Goal: Task Accomplishment & Management: Complete application form

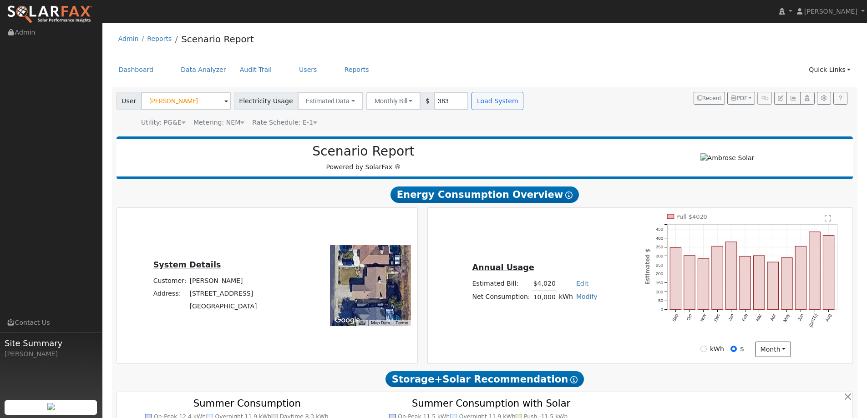
scroll to position [501, 0]
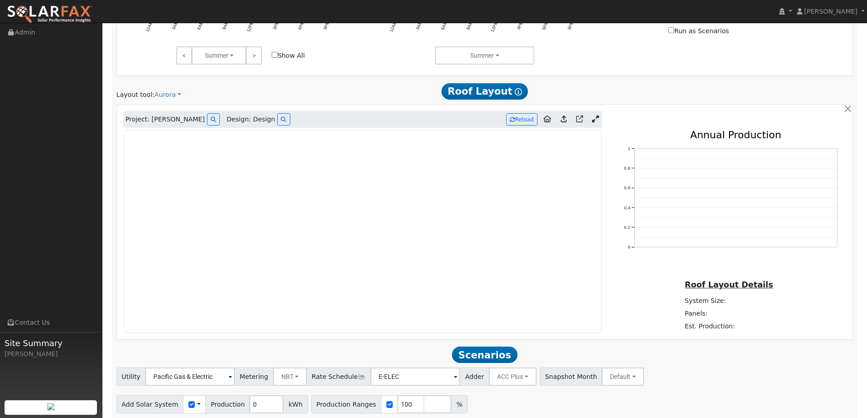
click at [68, 18] on img at bounding box center [50, 14] width 86 height 19
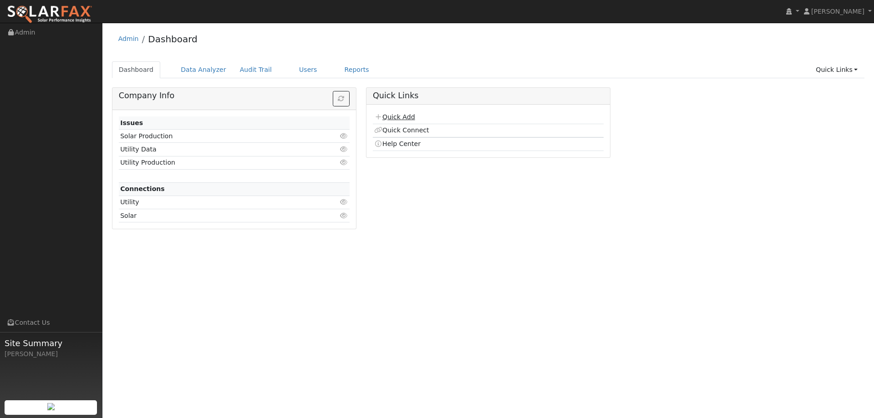
click at [411, 118] on link "Quick Add" at bounding box center [394, 116] width 40 height 7
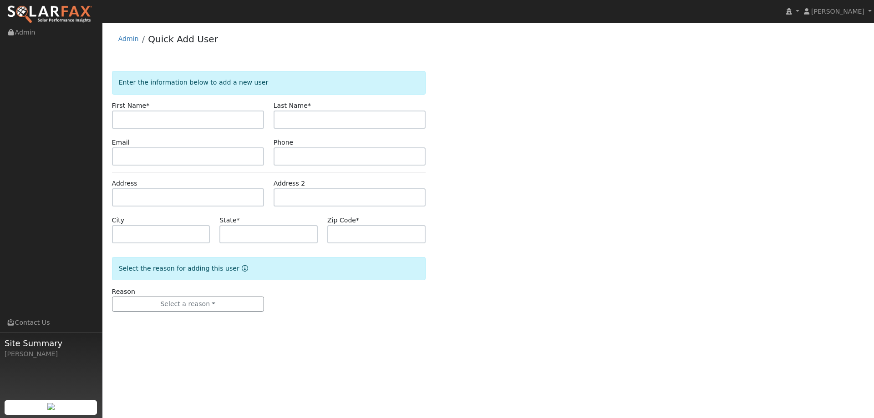
click at [146, 117] on input "text" at bounding box center [188, 120] width 152 height 18
type input "[PERSON_NAME]"
click at [278, 121] on input "text" at bounding box center [349, 120] width 152 height 18
type input "Ibara"
click at [223, 153] on input "text" at bounding box center [188, 156] width 152 height 18
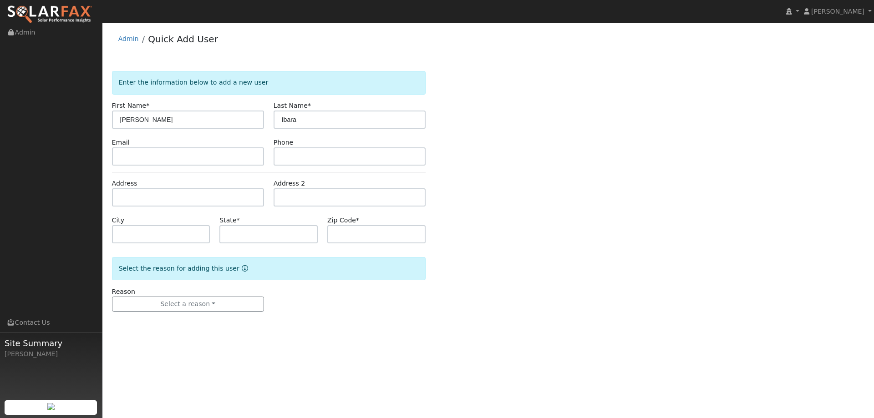
drag, startPoint x: 121, startPoint y: 142, endPoint x: 122, endPoint y: 147, distance: 6.2
click at [121, 142] on label "Email" at bounding box center [121, 143] width 18 height 10
click at [125, 153] on input "text" at bounding box center [188, 156] width 152 height 18
paste input "ibara979@gmail.com"
type input "ibara979@gmail.com"
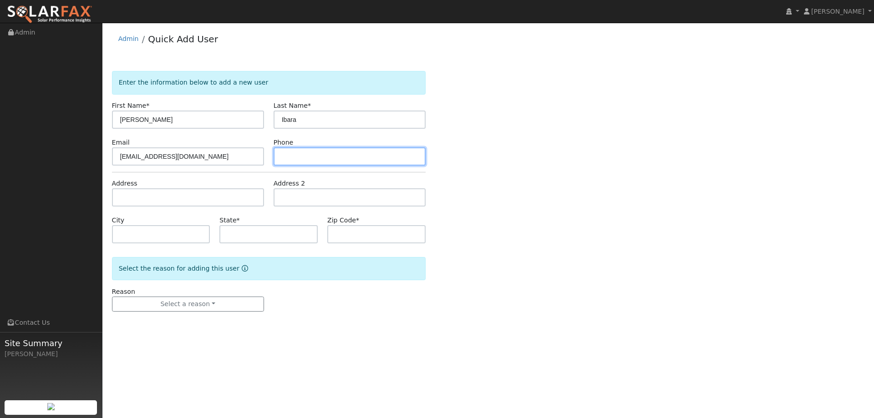
click at [399, 155] on input "text" at bounding box center [349, 156] width 152 height 18
paste input "(707) 450-7262"
type input "(707) 450-7262"
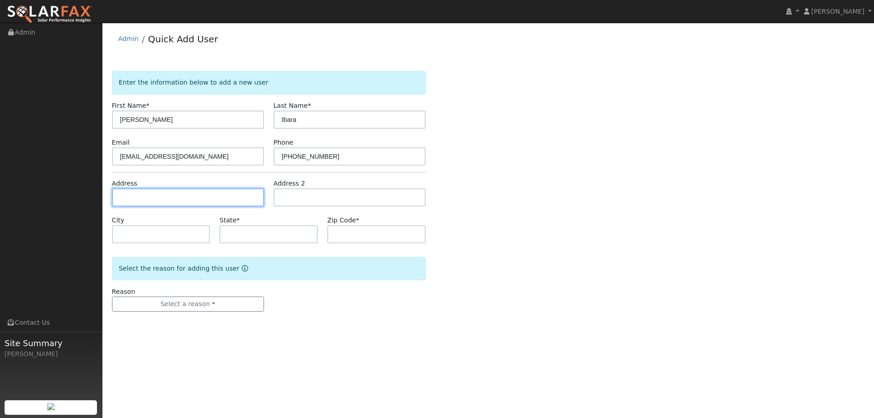
click at [202, 195] on input "text" at bounding box center [188, 197] width 152 height 18
paste input "491 Aberdeen Way"
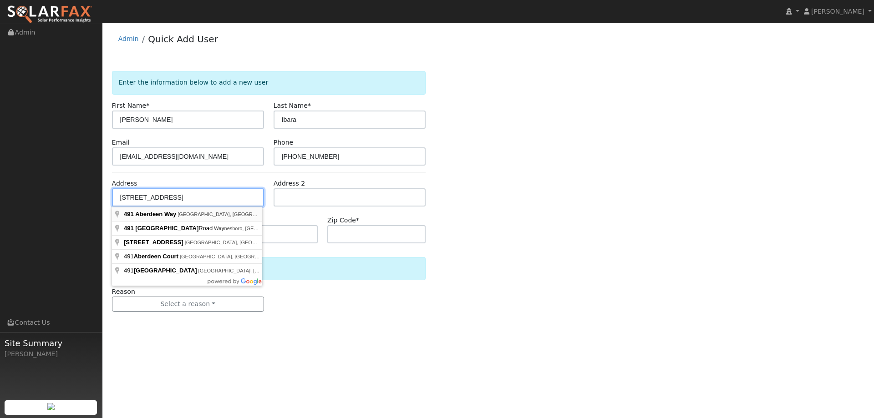
type input "491 Aberdeen Way"
type input "Vacaville"
type input "CA"
type input "95687"
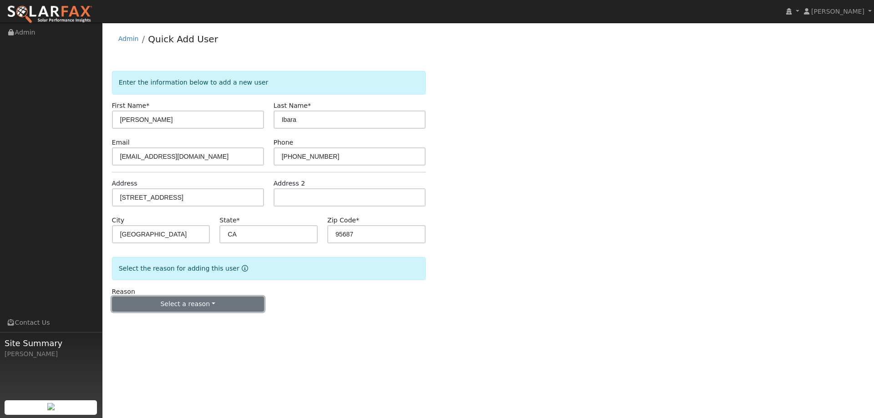
click at [195, 310] on button "Select a reason" at bounding box center [188, 304] width 152 height 15
click at [191, 315] on div "New lead New customer adding solar New customer has solar" at bounding box center [162, 336] width 101 height 46
click at [192, 319] on form "Enter the information below to add a new user First Name * Julio Last Name * Ib…" at bounding box center [269, 200] width 314 height 259
click at [192, 310] on button "Select a reason" at bounding box center [188, 304] width 152 height 15
click at [170, 323] on link "New lead" at bounding box center [162, 323] width 101 height 13
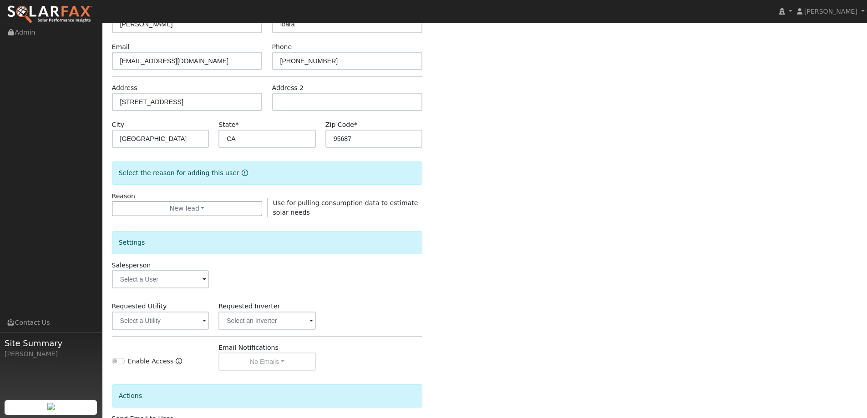
scroll to position [171, 0]
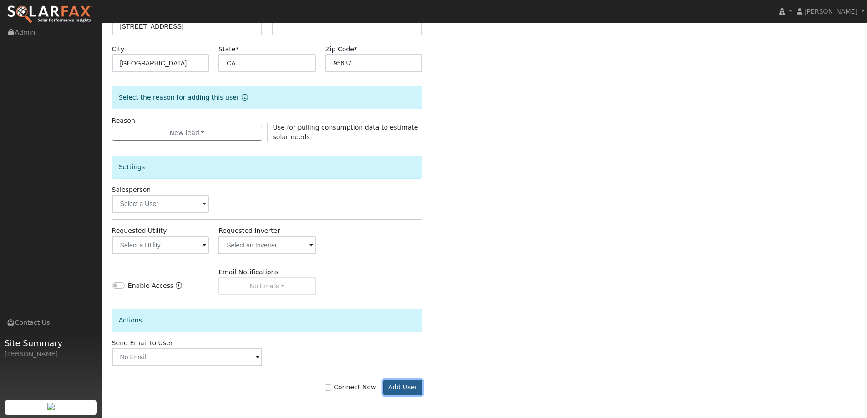
click at [404, 389] on button "Add User" at bounding box center [403, 387] width 40 height 15
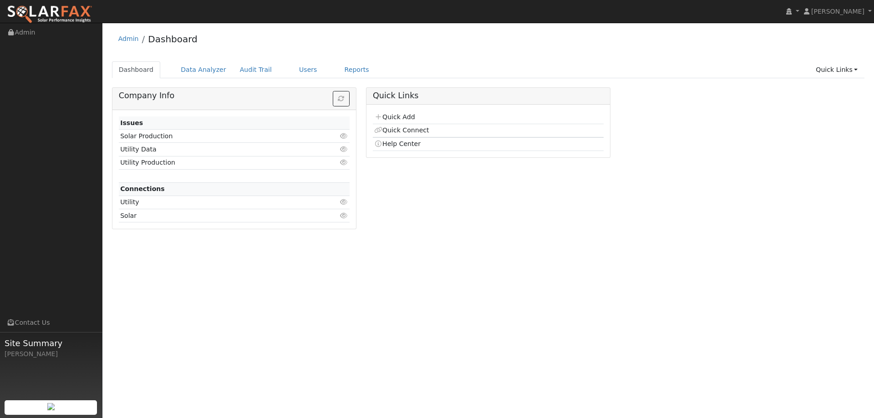
click at [310, 71] on ul "Dashboard Data Analyzer Audit Trail Users Reports Quick Links Quick Add Quick C…" at bounding box center [488, 69] width 753 height 17
click at [304, 71] on link "Users" at bounding box center [308, 69] width 32 height 17
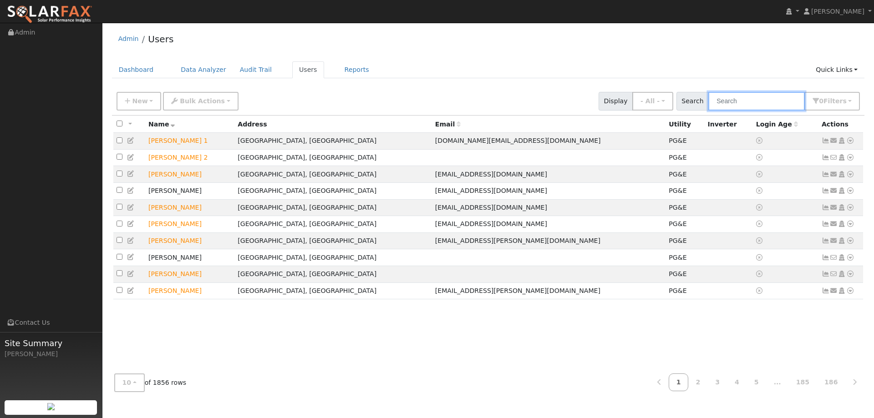
drag, startPoint x: 744, startPoint y: 91, endPoint x: 750, endPoint y: 58, distance: 32.8
click at [750, 66] on div "Admin Users Dashboard Data Analyzer Audit Trail Users Reports Quick Links Quick…" at bounding box center [488, 213] width 762 height 372
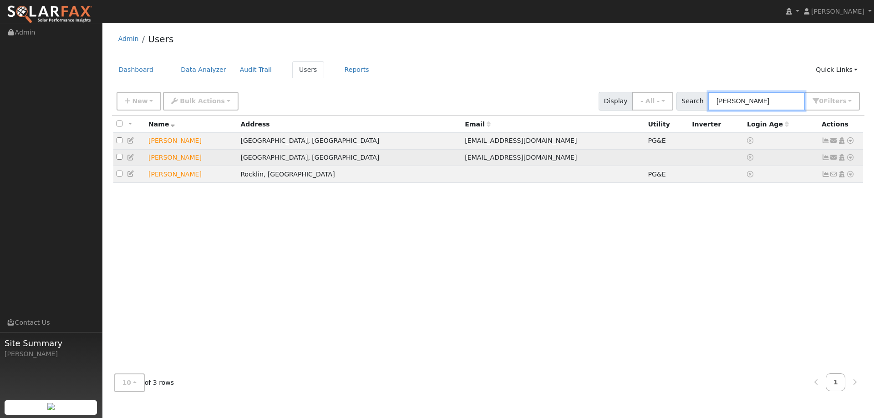
type input "Julio"
click at [849, 161] on icon at bounding box center [850, 157] width 8 height 6
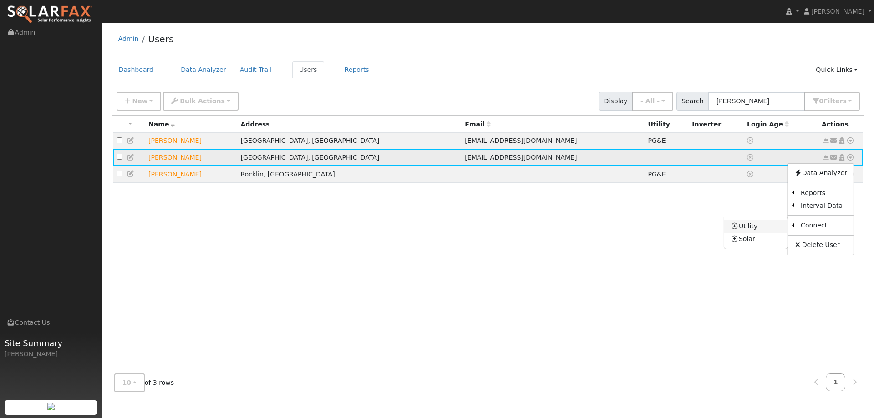
click at [748, 224] on link "Utility" at bounding box center [755, 226] width 63 height 13
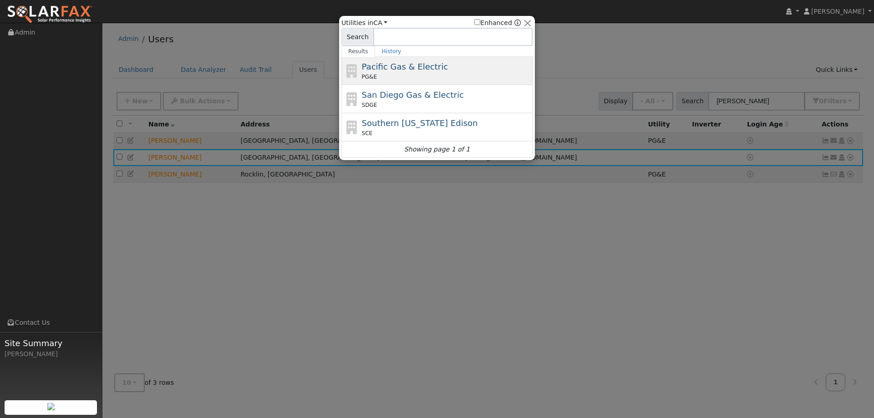
click at [436, 75] on div "PG&E" at bounding box center [446, 77] width 169 height 8
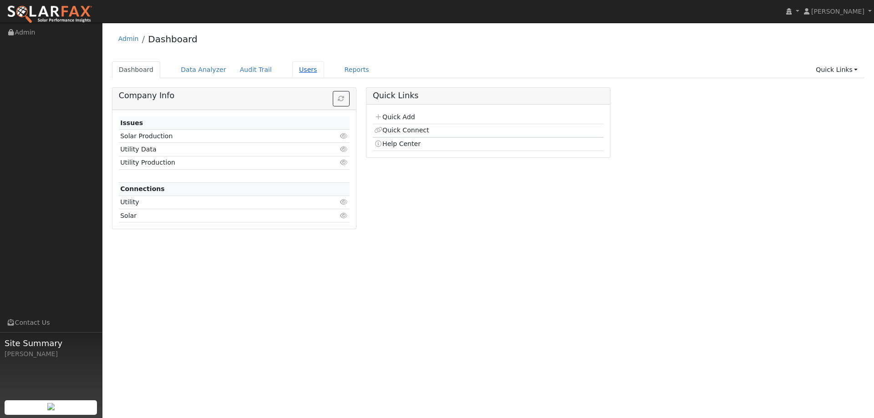
click at [292, 71] on link "Users" at bounding box center [308, 69] width 32 height 17
